Goal: Information Seeking & Learning: Learn about a topic

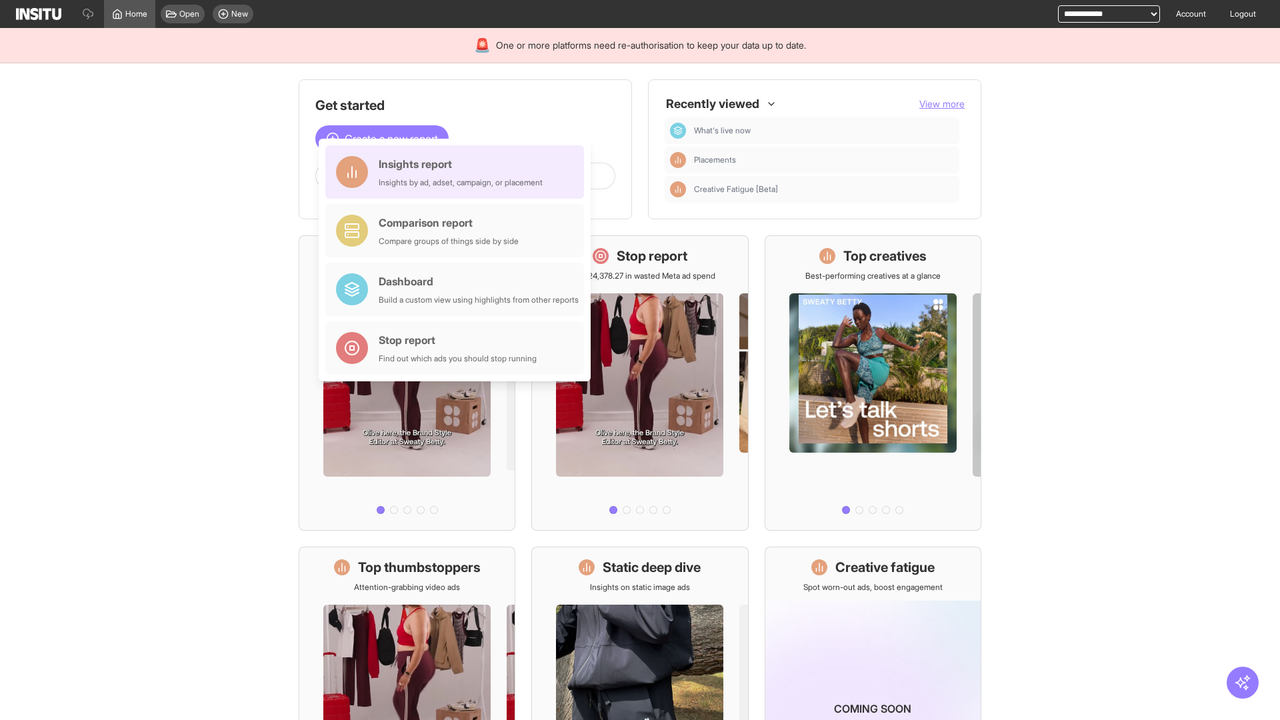
click at [458, 172] on div "Insights report Insights by ad, adset, campaign, or placement" at bounding box center [461, 172] width 164 height 32
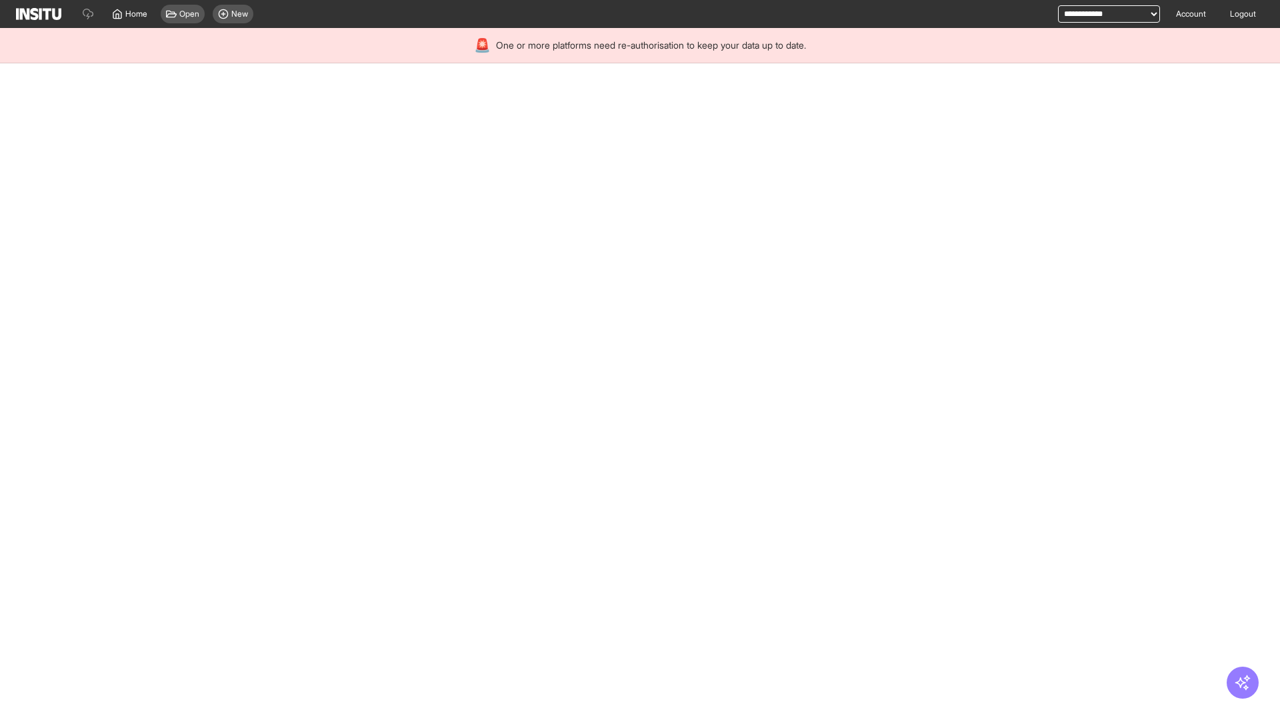
select select "**"
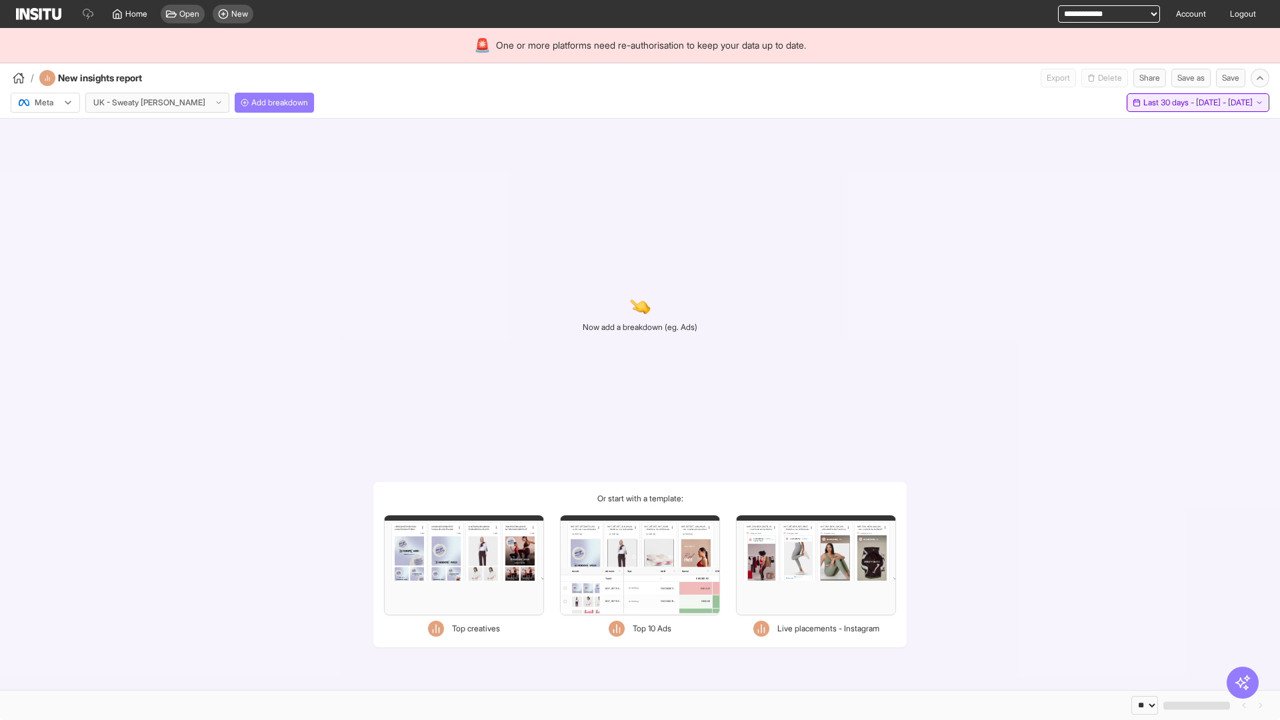
click at [1168, 103] on span "Last 30 days - [DATE] - [DATE]" at bounding box center [1198, 102] width 109 height 11
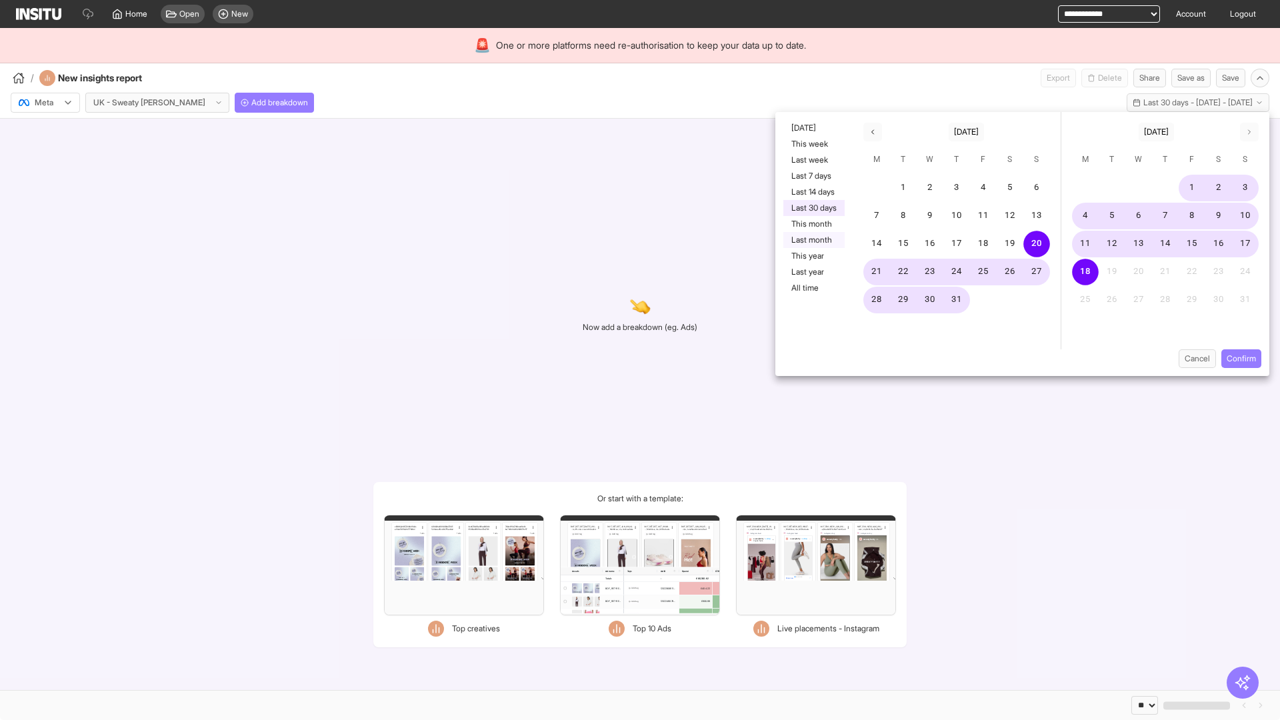
click at [813, 240] on button "Last month" at bounding box center [814, 240] width 61 height 16
